Goal: Use online tool/utility: Use online tool/utility

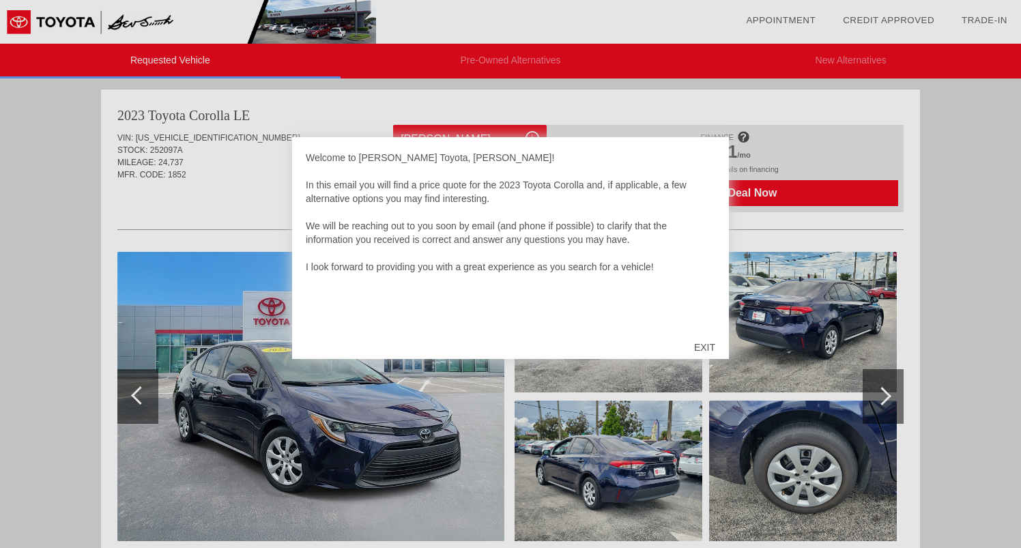
click at [709, 346] on div "EXIT" at bounding box center [704, 347] width 48 height 41
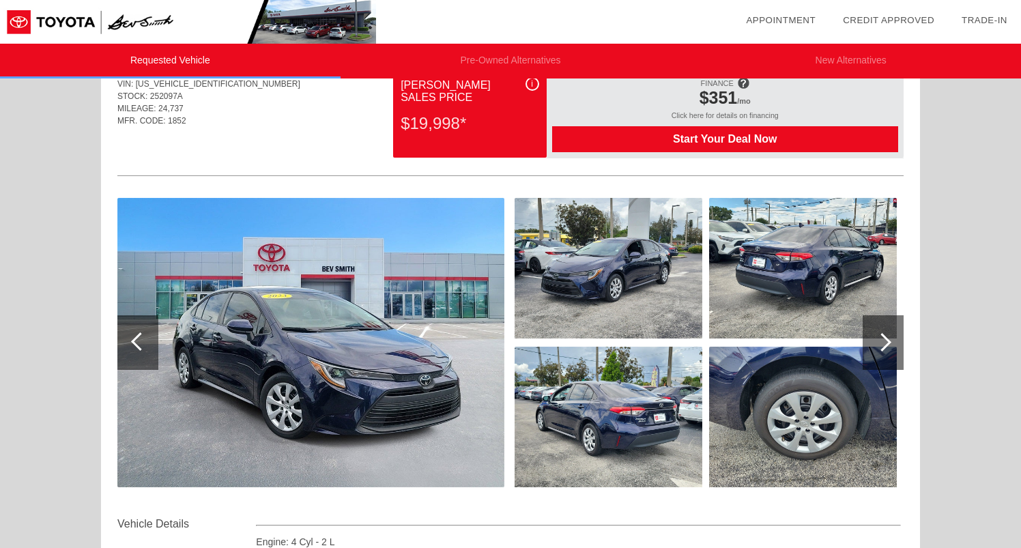
scroll to position [51, 0]
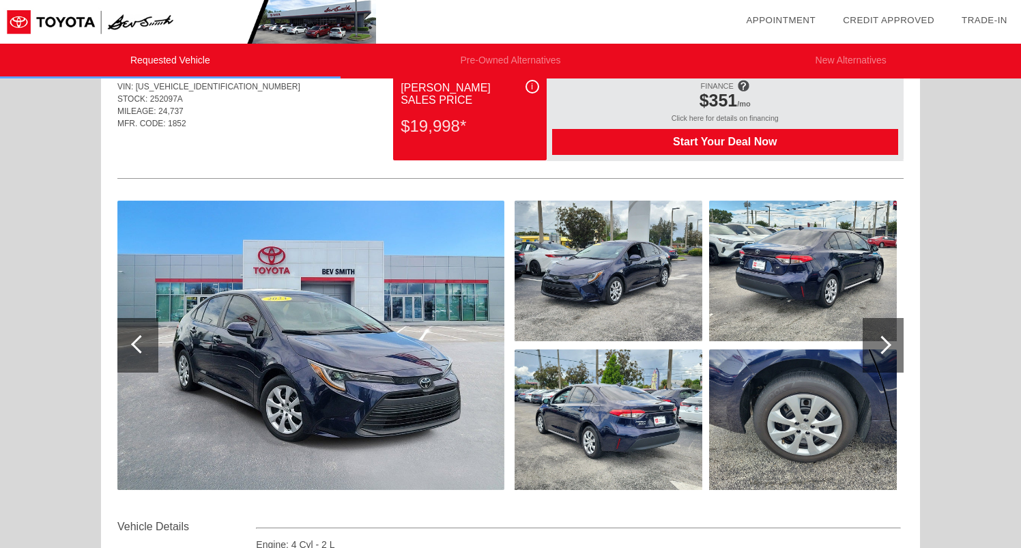
click at [888, 340] on div at bounding box center [882, 345] width 41 height 55
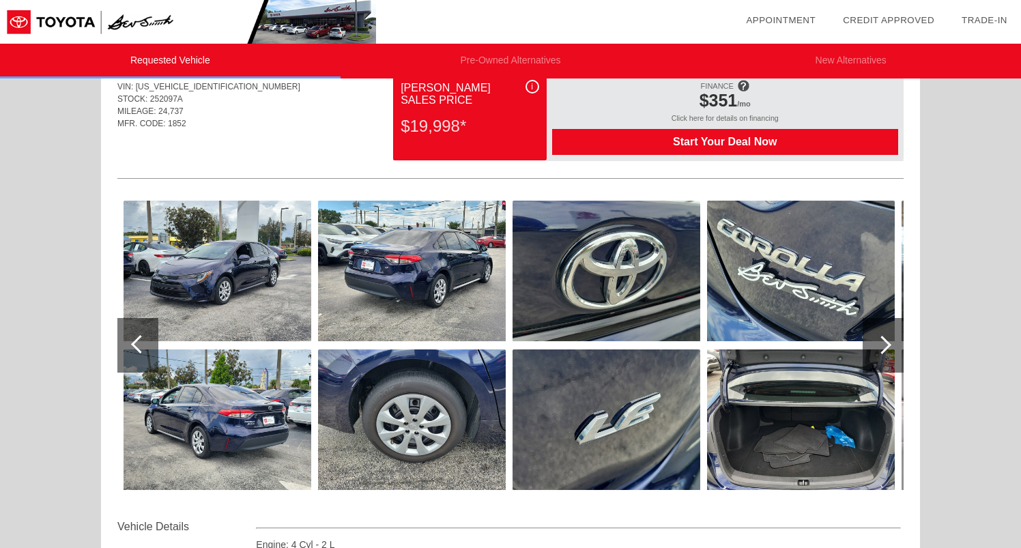
click at [888, 343] on div at bounding box center [882, 345] width 18 height 18
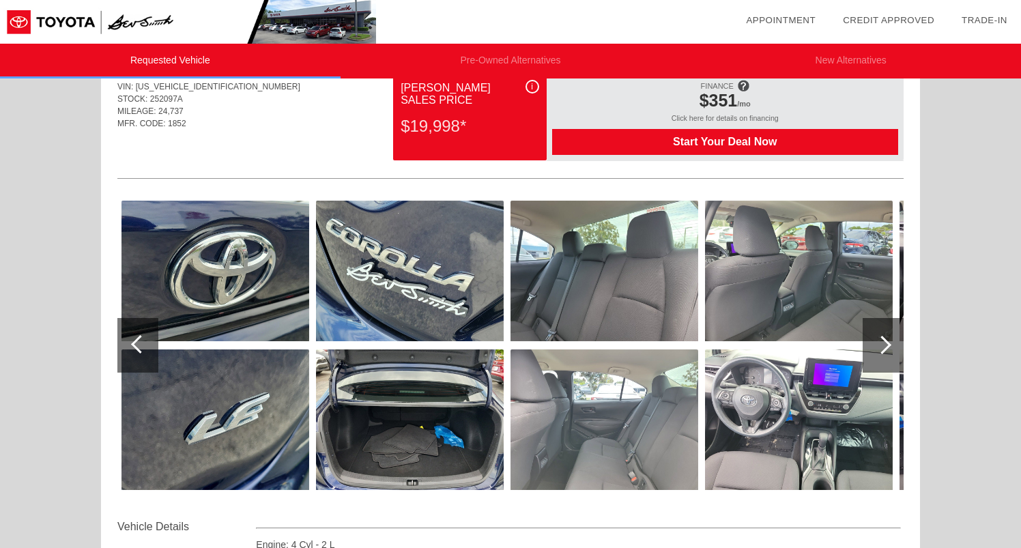
click at [888, 343] on div at bounding box center [882, 345] width 18 height 18
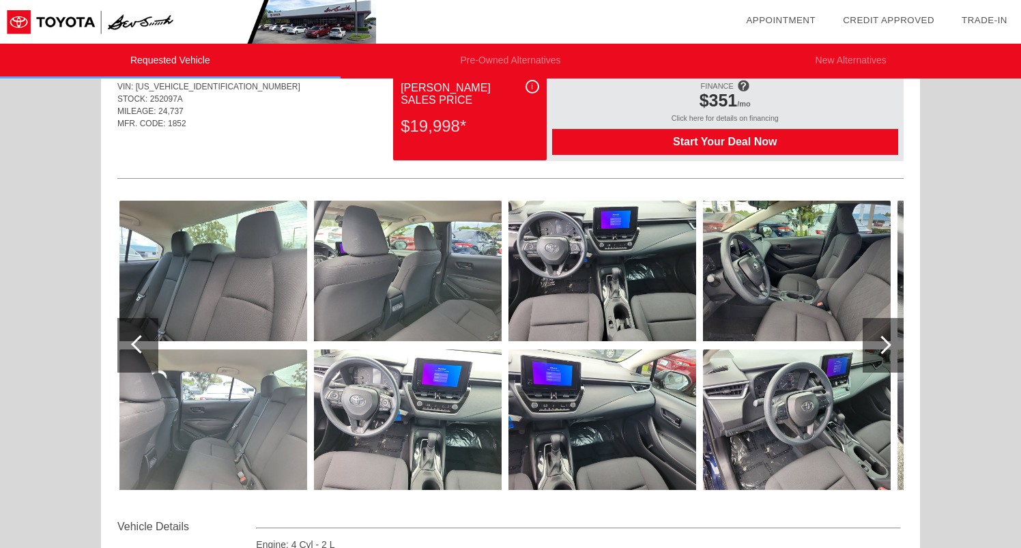
click at [888, 343] on div at bounding box center [882, 345] width 18 height 18
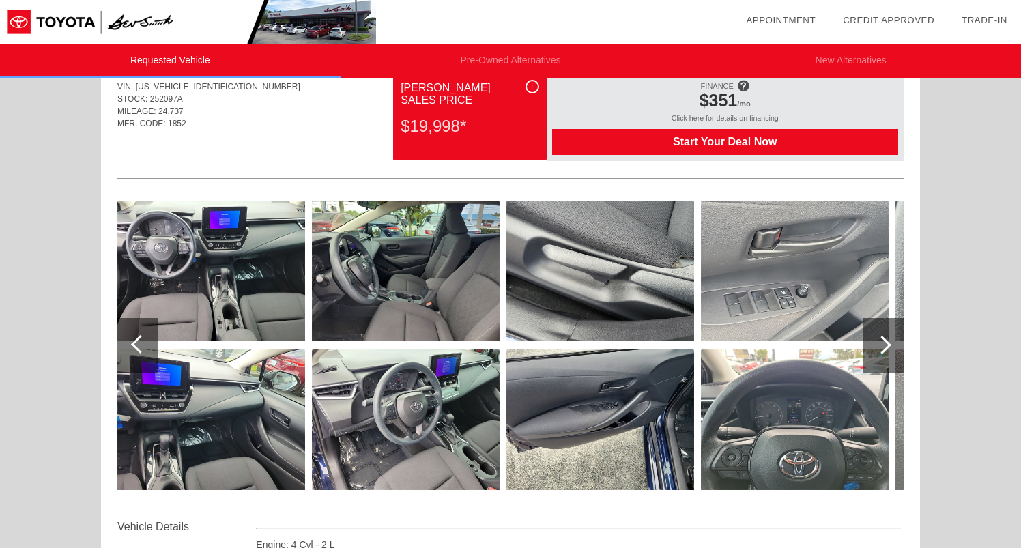
click at [883, 345] on div at bounding box center [882, 345] width 18 height 18
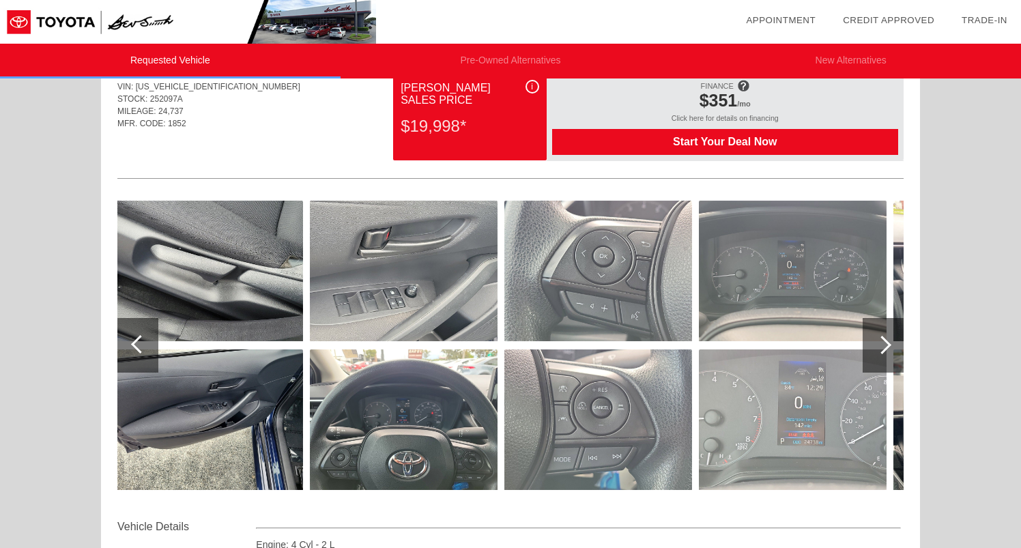
click at [883, 345] on div at bounding box center [882, 345] width 18 height 18
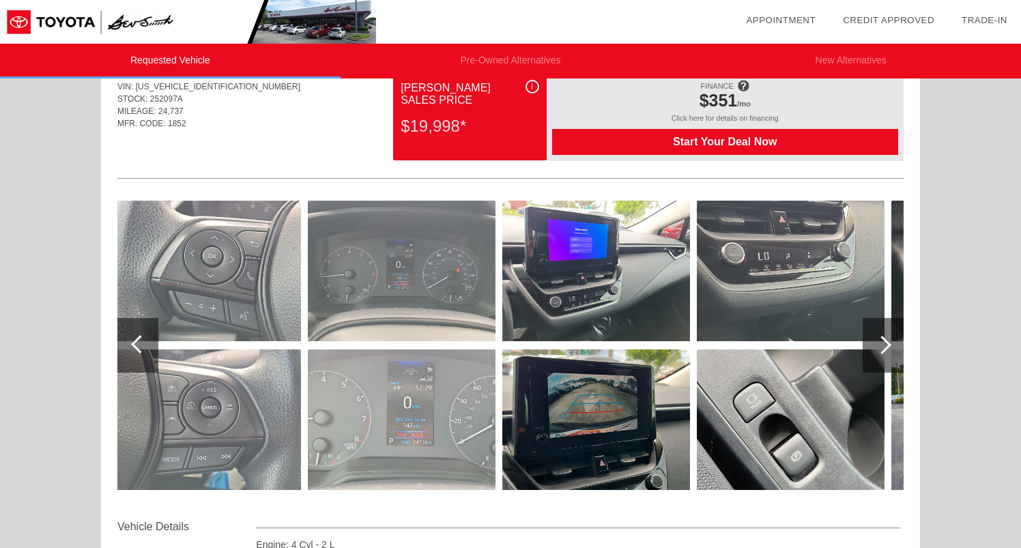
click at [884, 345] on div at bounding box center [882, 345] width 18 height 18
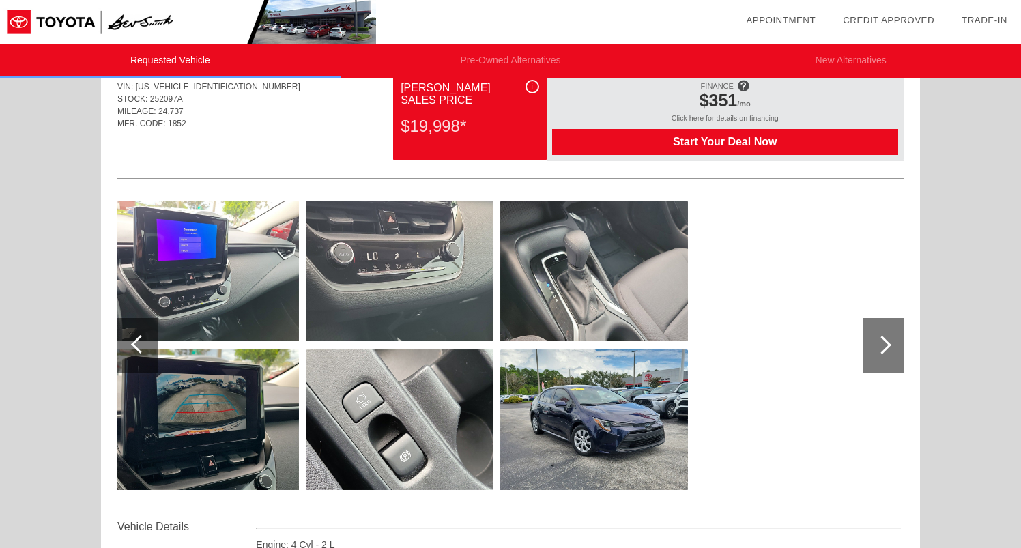
click at [884, 345] on div at bounding box center [882, 345] width 18 height 18
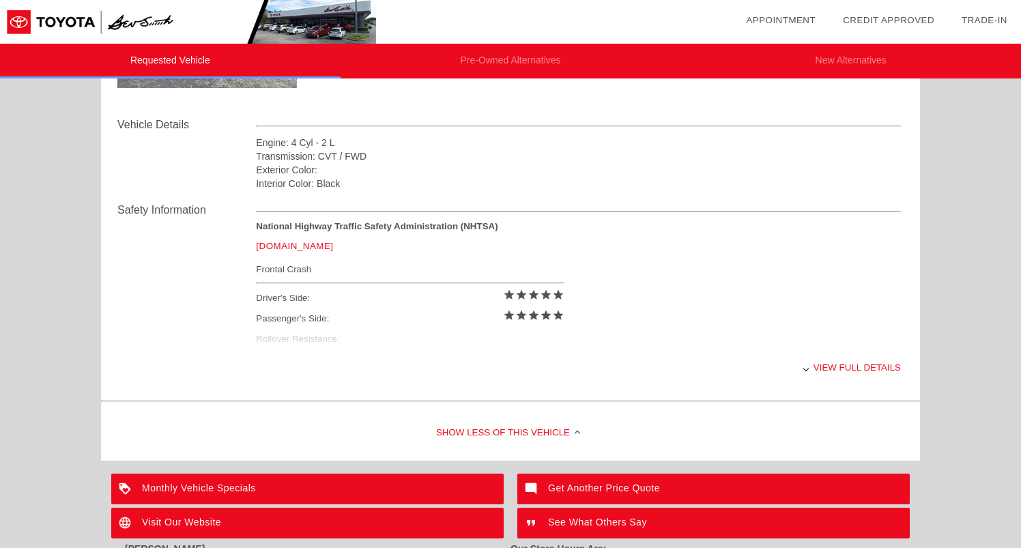
scroll to position [451, 0]
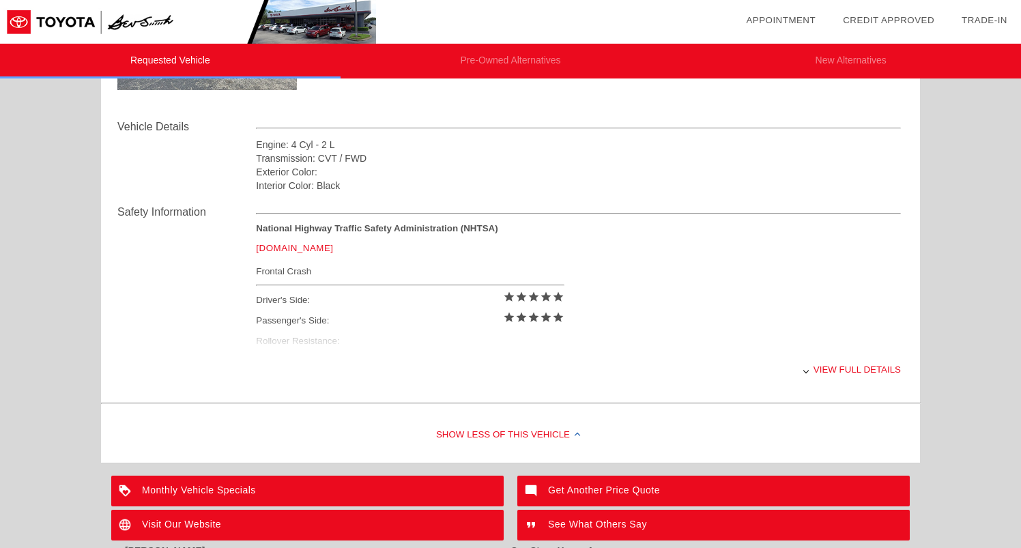
click at [305, 248] on link "[DOMAIN_NAME]" at bounding box center [294, 248] width 77 height 10
